Goal: Book appointment/travel/reservation

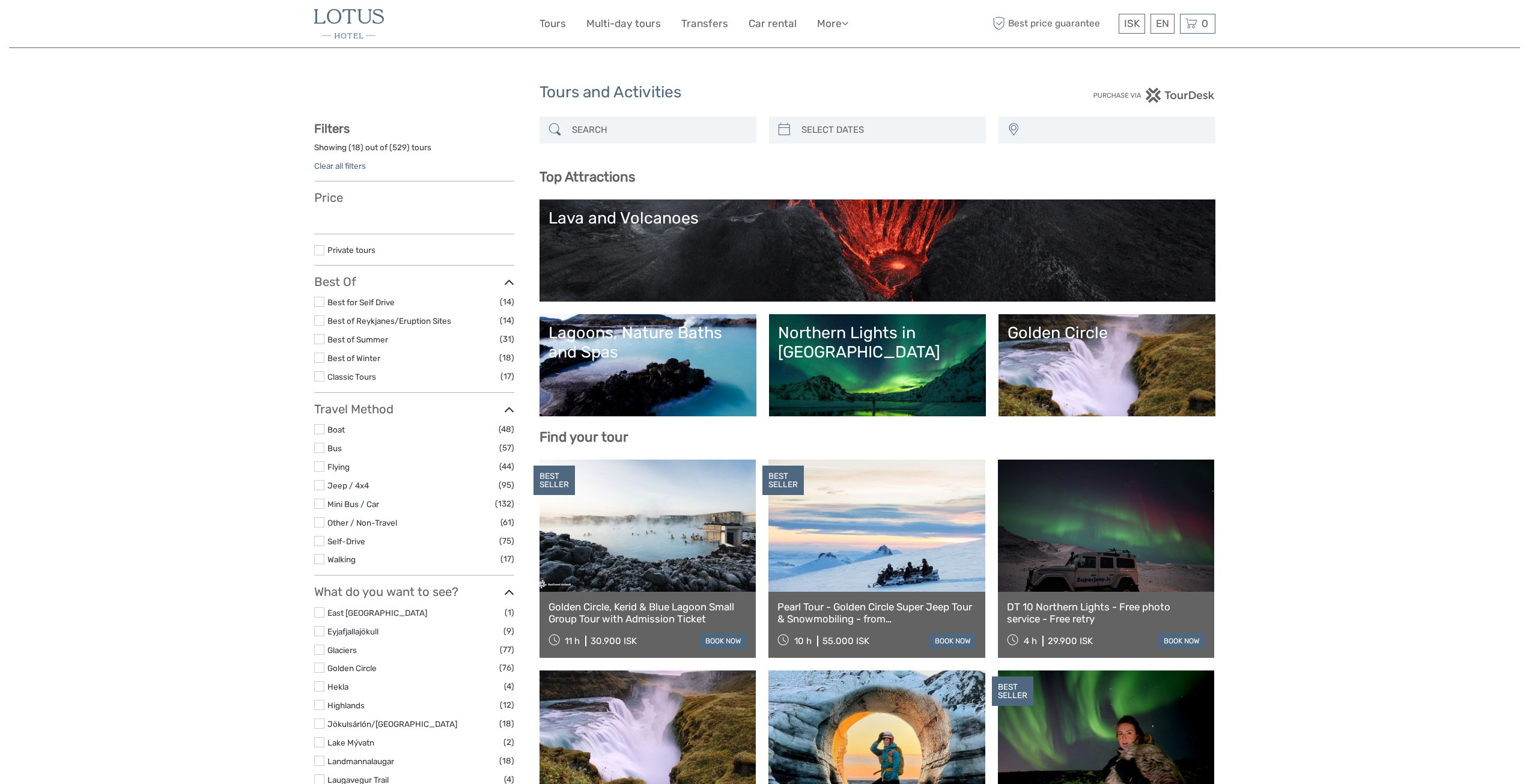
select select
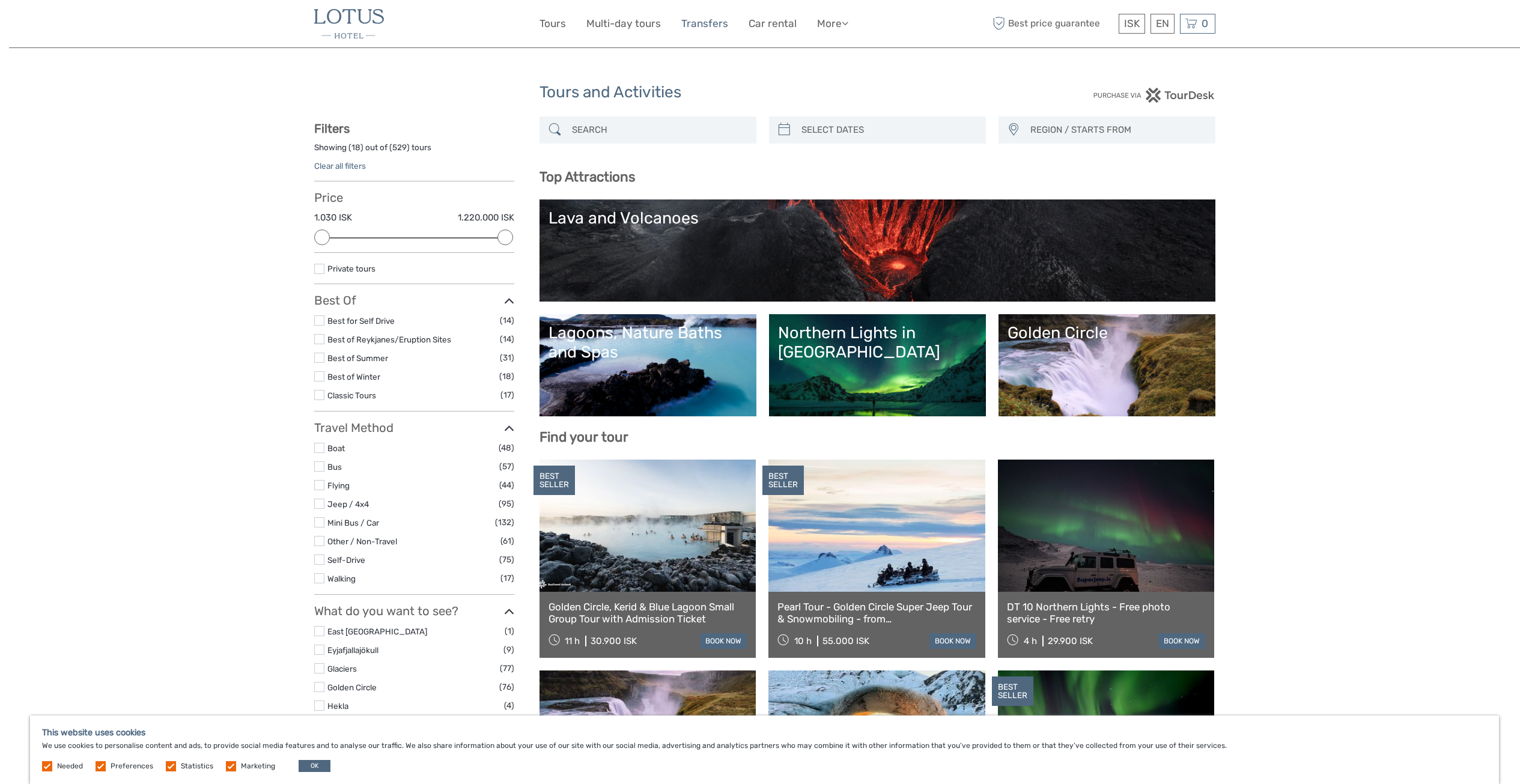
click at [698, 27] on link "Transfers" at bounding box center [704, 24] width 47 height 17
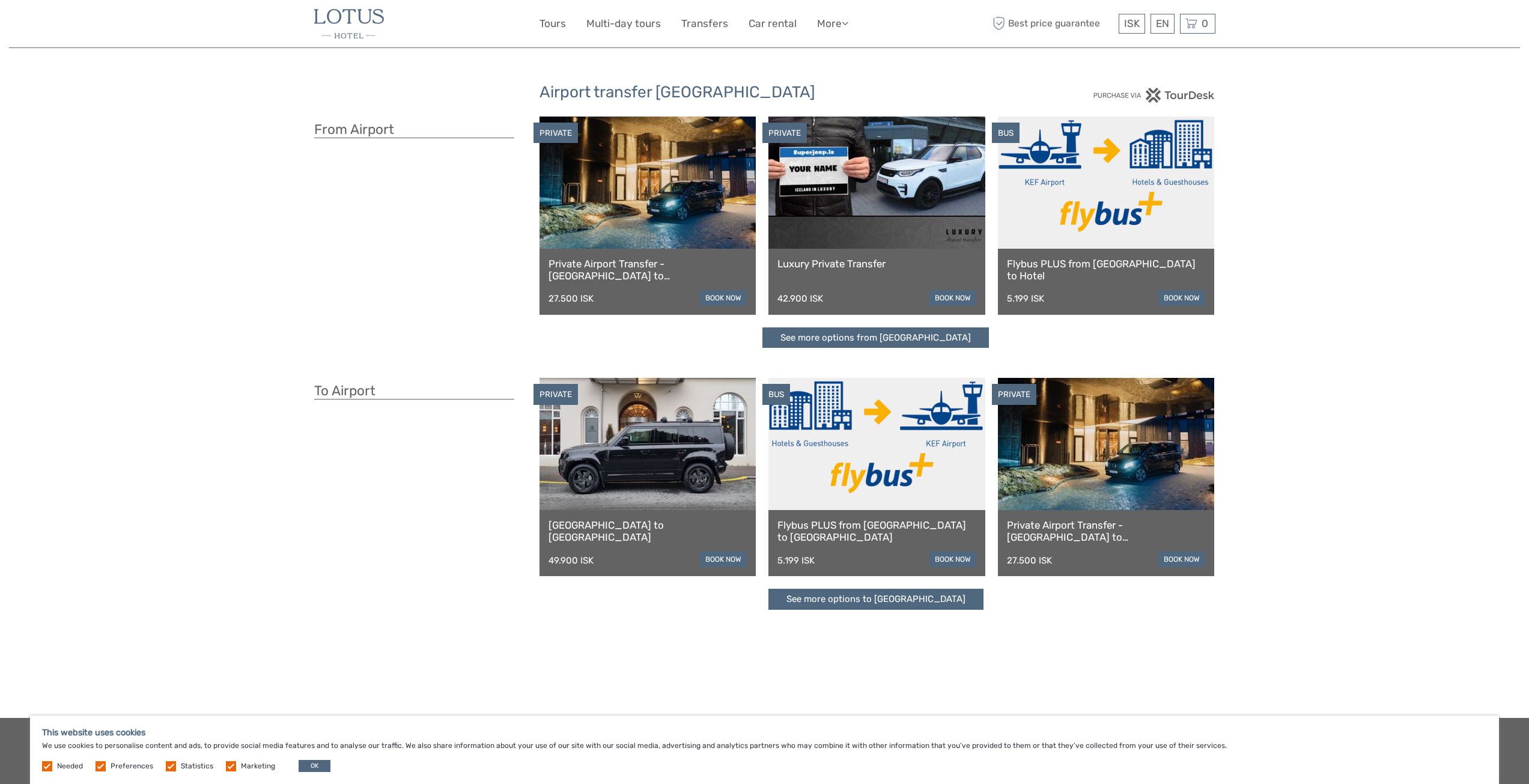
click at [877, 502] on link at bounding box center [877, 444] width 217 height 132
